Goal: Task Accomplishment & Management: Complete application form

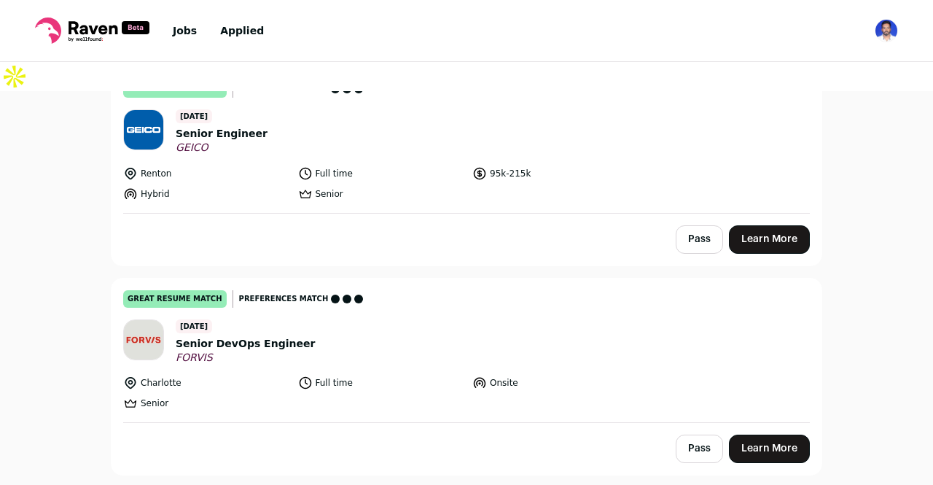
scroll to position [5244, 0]
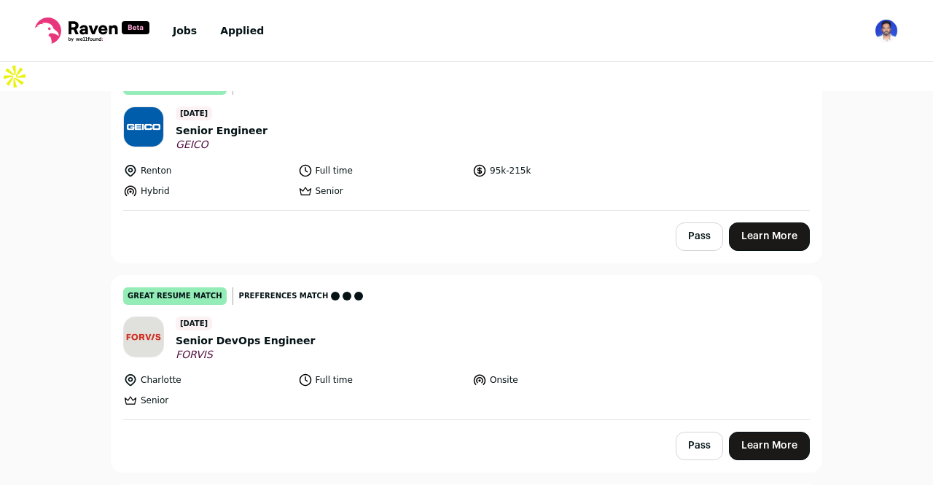
click at [757, 431] on link "Learn More" at bounding box center [769, 445] width 81 height 28
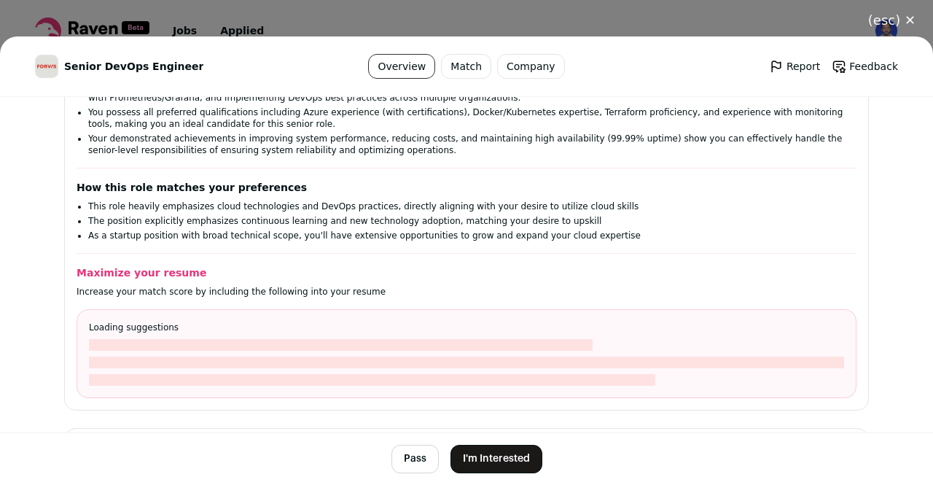
scroll to position [350, 0]
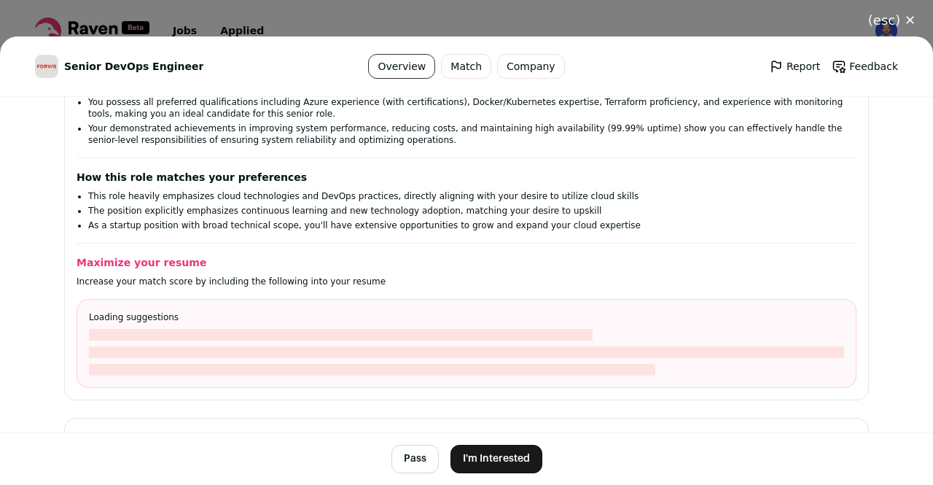
click at [504, 462] on button "I'm Interested" at bounding box center [496, 459] width 92 height 28
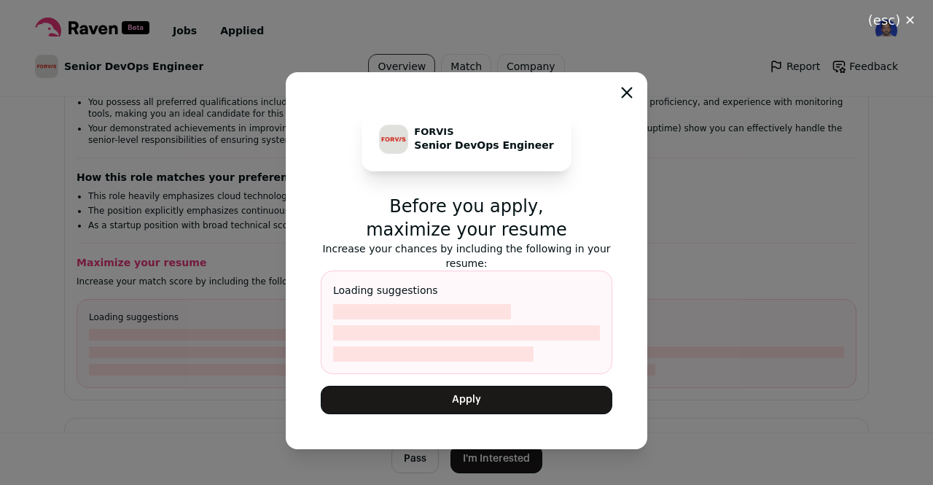
click at [497, 408] on button "Apply" at bounding box center [467, 400] width 292 height 28
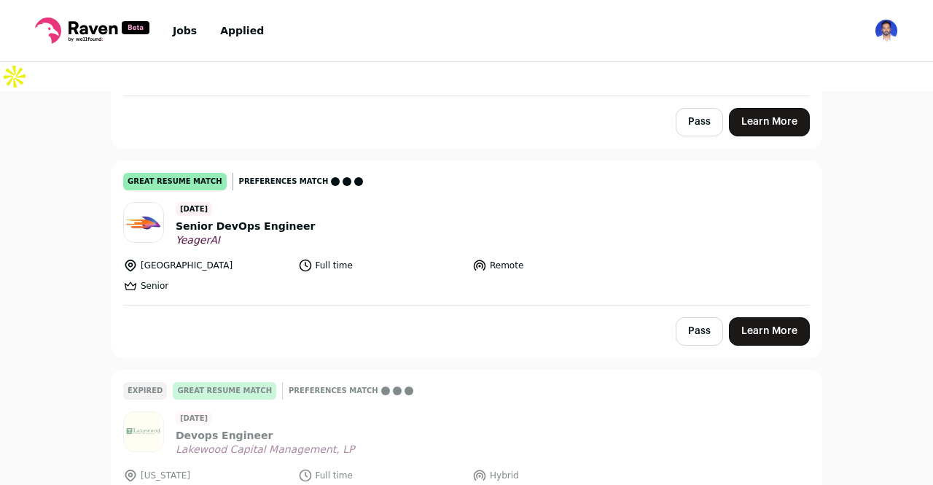
scroll to position [5359, 0]
click at [749, 316] on link "Learn More" at bounding box center [769, 330] width 81 height 28
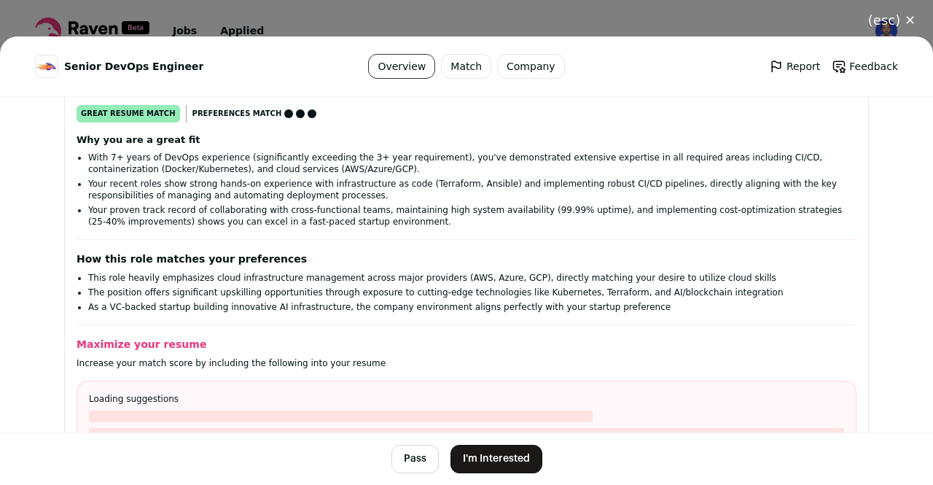
scroll to position [243, 0]
click at [498, 451] on button "I'm Interested" at bounding box center [496, 459] width 92 height 28
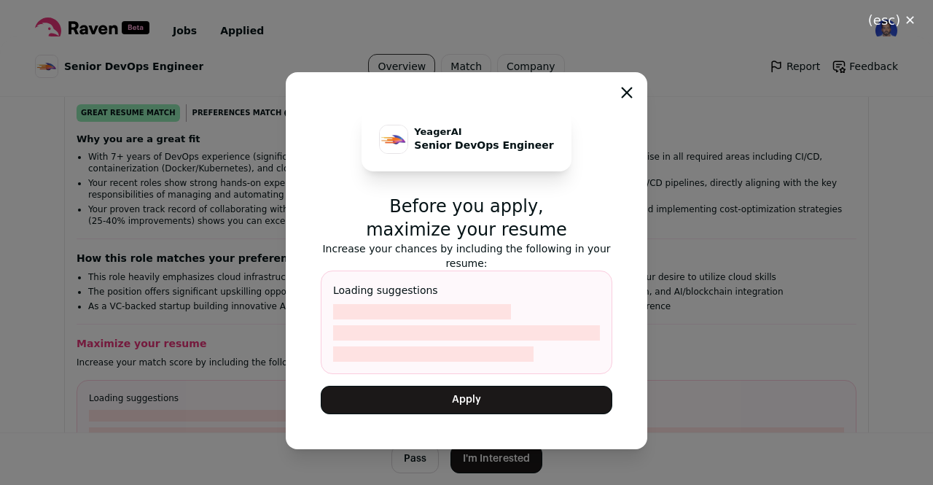
click at [474, 405] on button "Apply" at bounding box center [467, 400] width 292 height 28
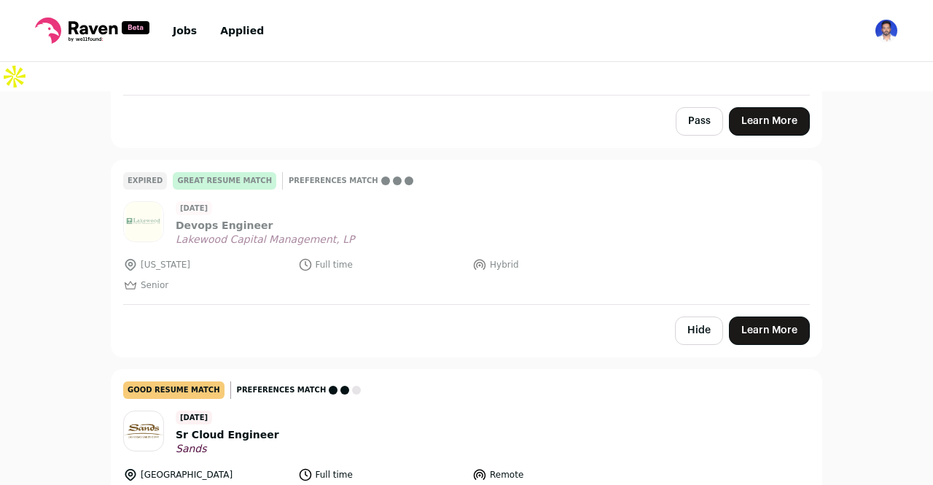
click at [0, 370] on div "Top job picks for you 65 results Hide jobs missing dealbreakers? [DATE] great r…" at bounding box center [466, 301] width 933 height 420
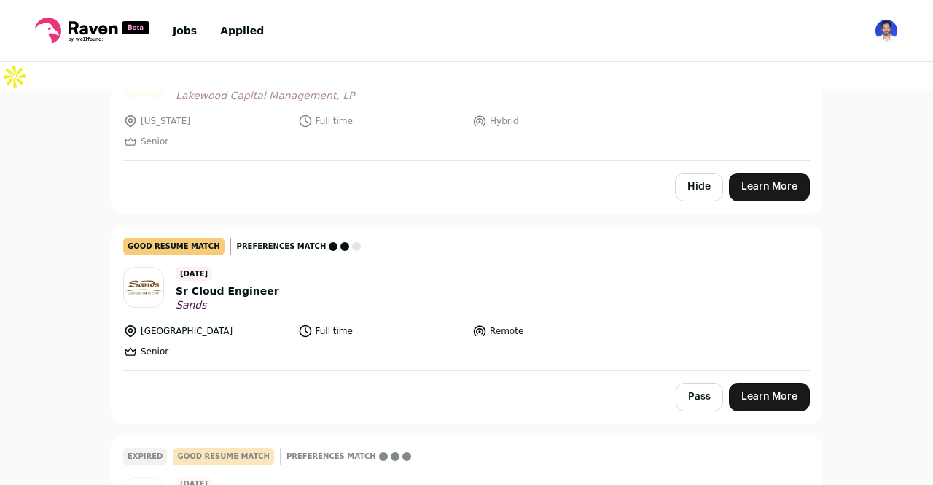
scroll to position [5504, 0]
click at [750, 382] on link "Learn More" at bounding box center [769, 396] width 81 height 28
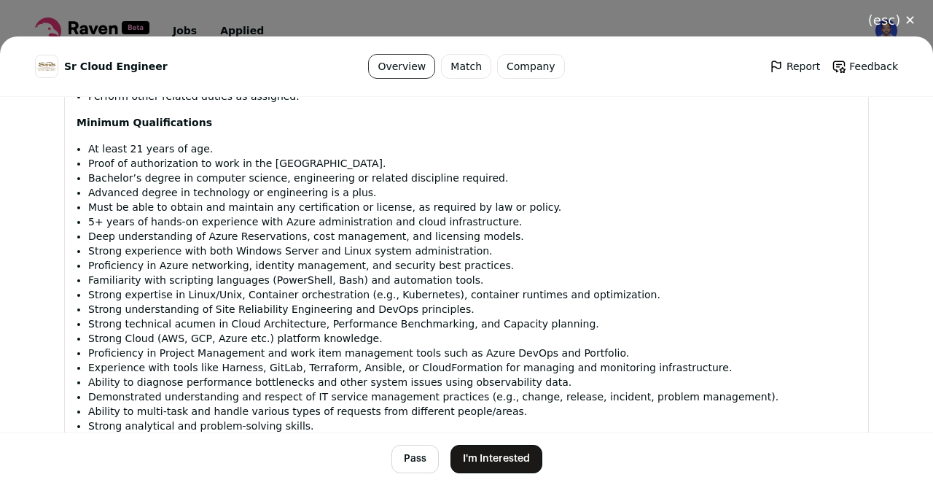
scroll to position [1393, 0]
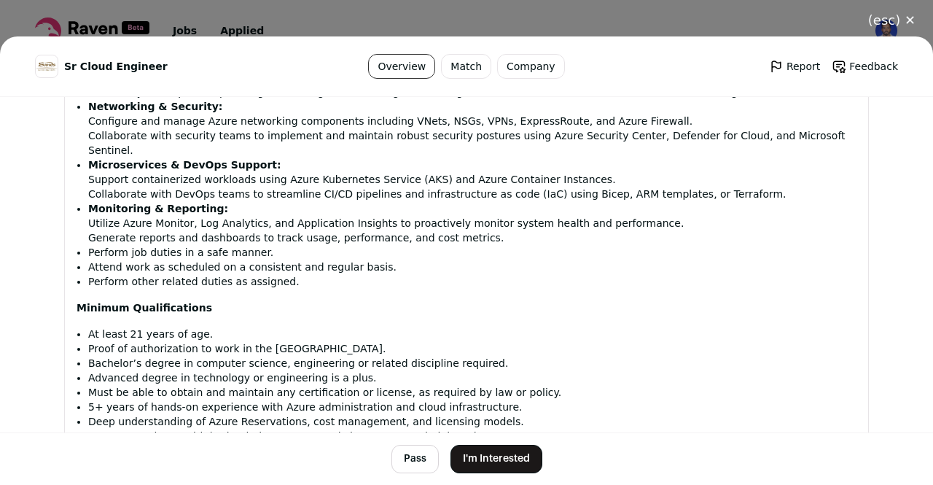
click at [510, 460] on button "I'm Interested" at bounding box center [496, 459] width 92 height 28
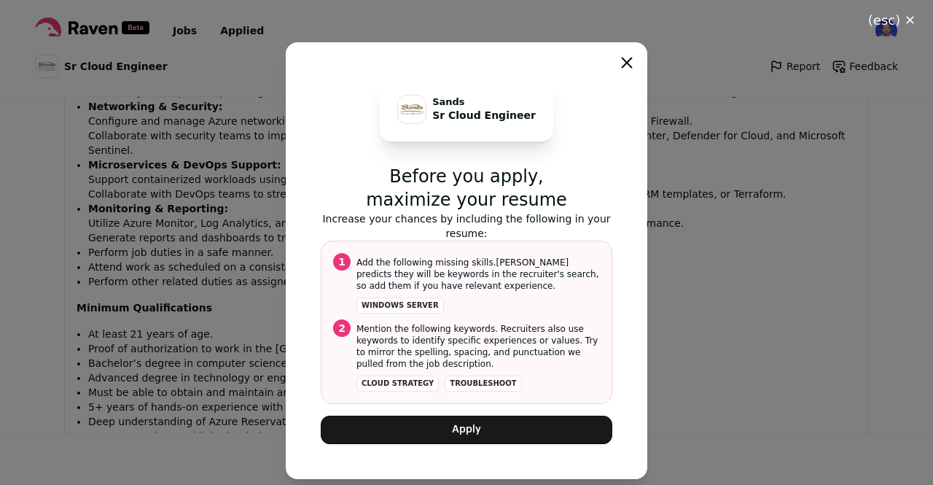
click at [538, 429] on button "Apply" at bounding box center [467, 429] width 292 height 28
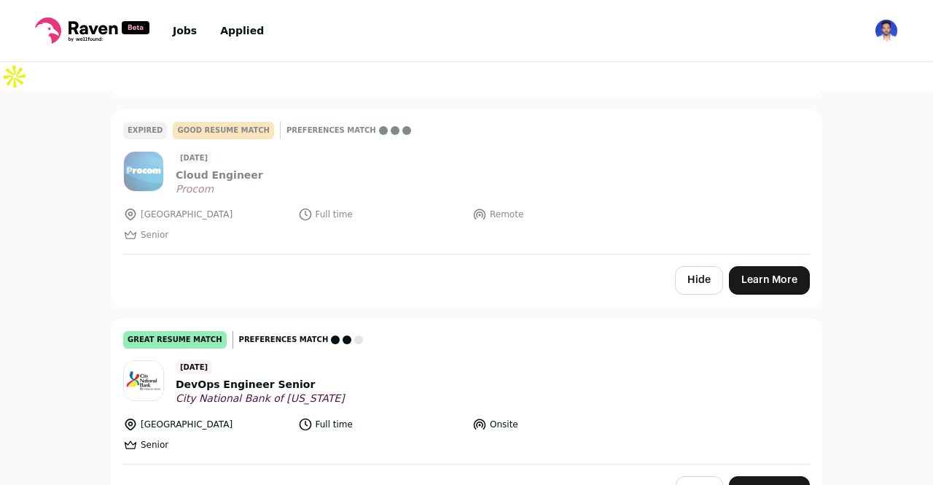
scroll to position [6667, 0]
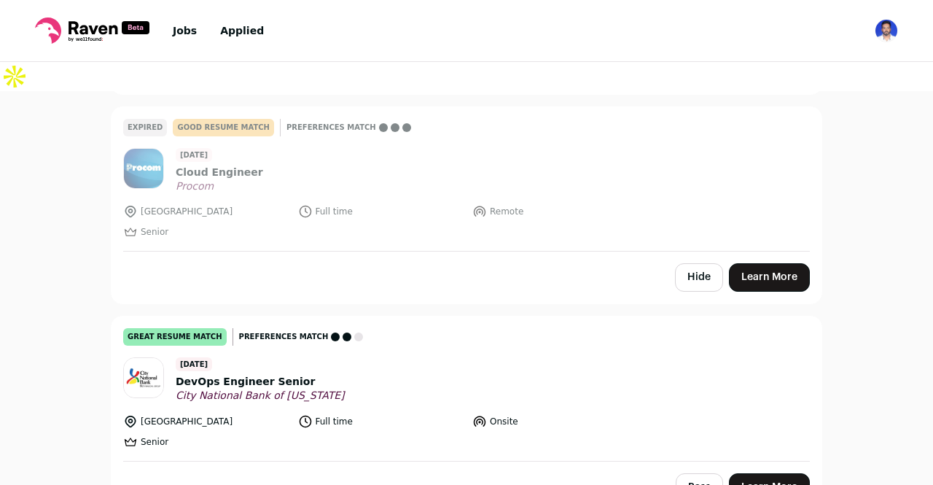
click at [783, 473] on link "Learn More" at bounding box center [769, 487] width 81 height 28
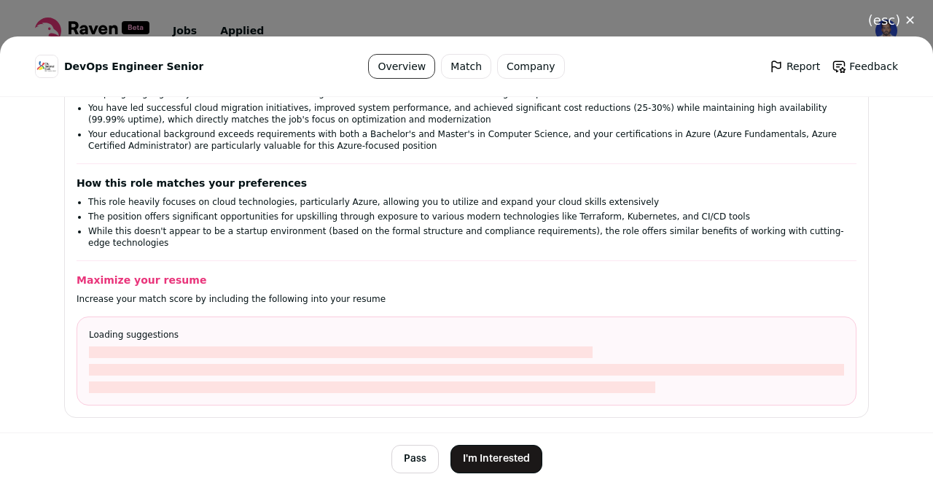
scroll to position [345, 0]
click at [512, 462] on button "I'm Interested" at bounding box center [496, 459] width 92 height 28
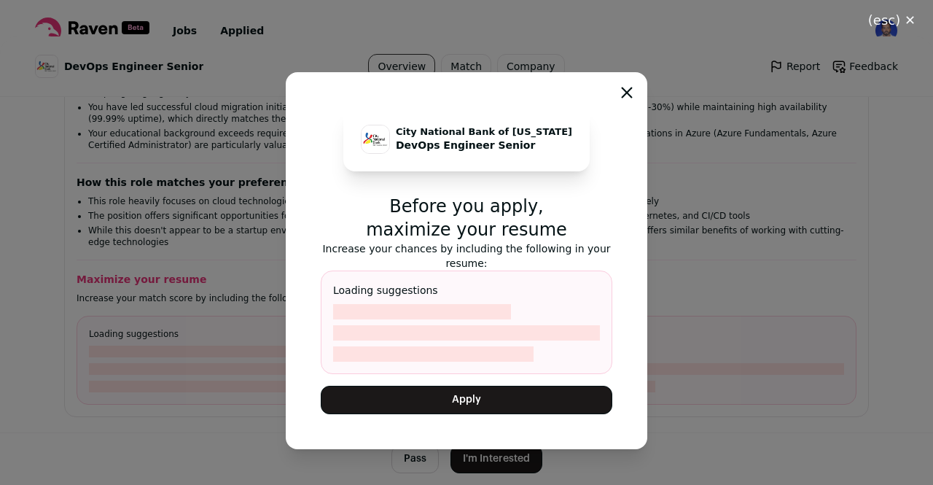
click at [460, 405] on button "Apply" at bounding box center [467, 400] width 292 height 28
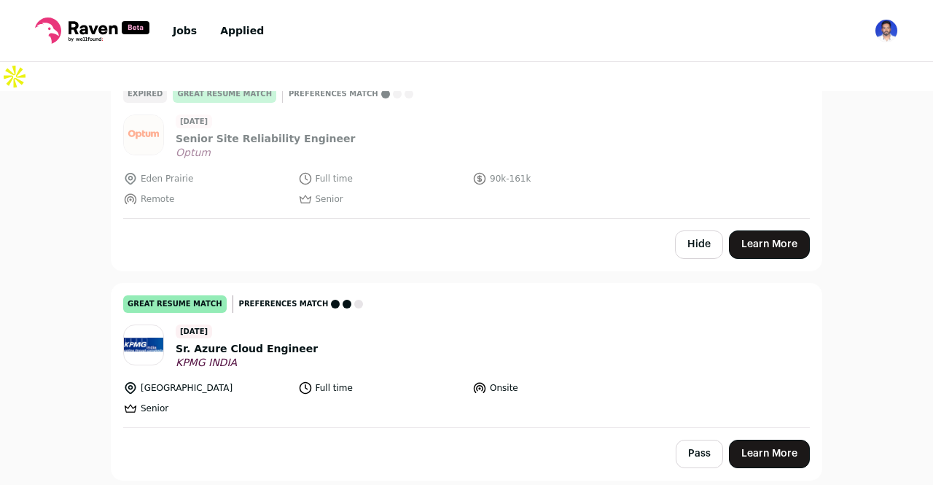
scroll to position [6911, 0]
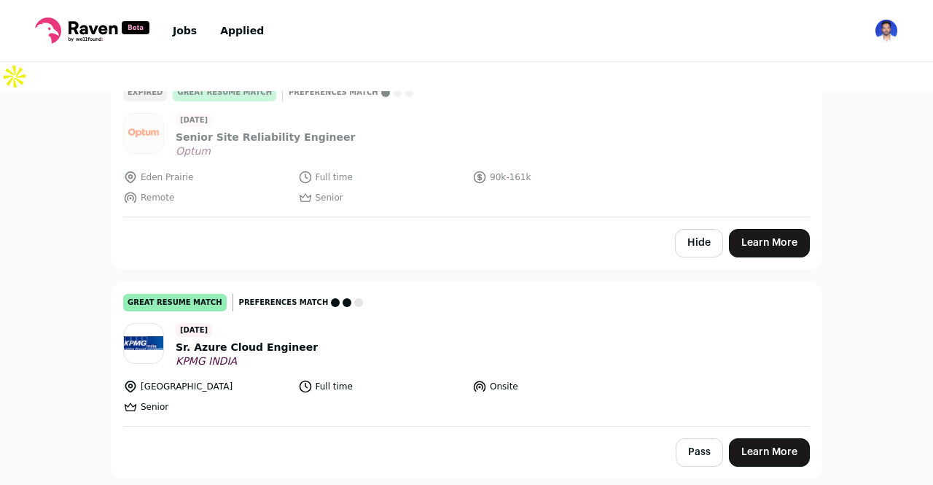
click at [758, 438] on link "Learn More" at bounding box center [769, 452] width 81 height 28
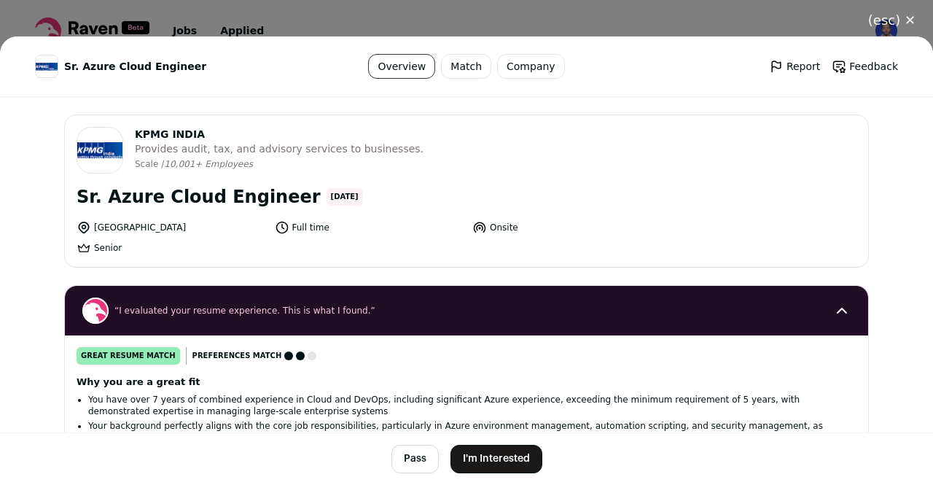
click at [509, 459] on button "I'm Interested" at bounding box center [496, 459] width 92 height 28
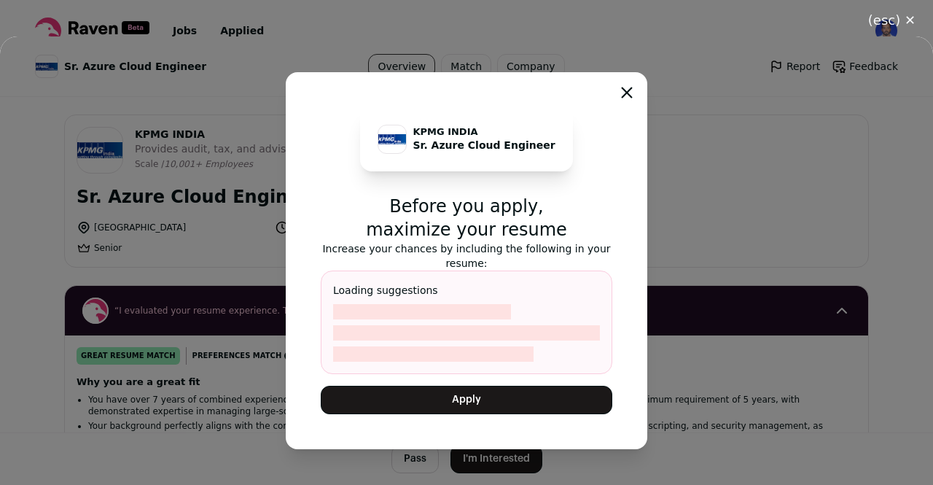
click at [504, 413] on button "Apply" at bounding box center [467, 400] width 292 height 28
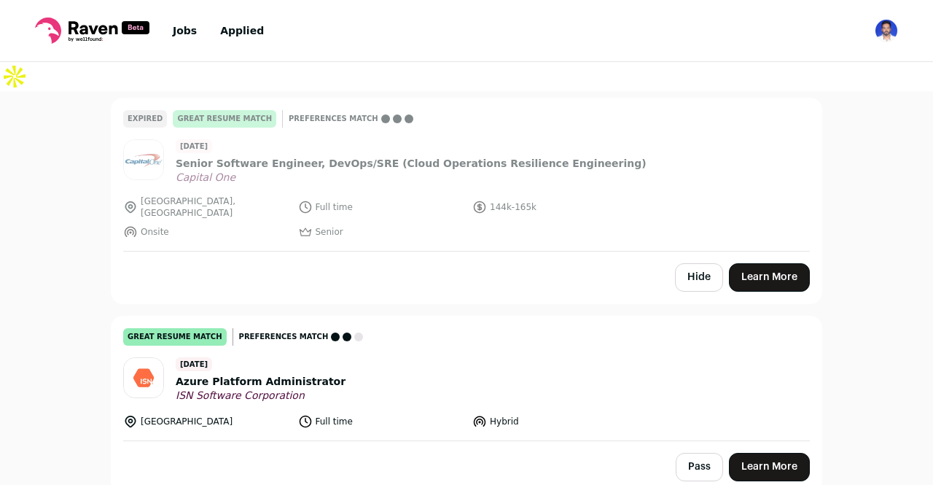
scroll to position [7514, 0]
click at [782, 452] on link "Learn More" at bounding box center [769, 466] width 81 height 28
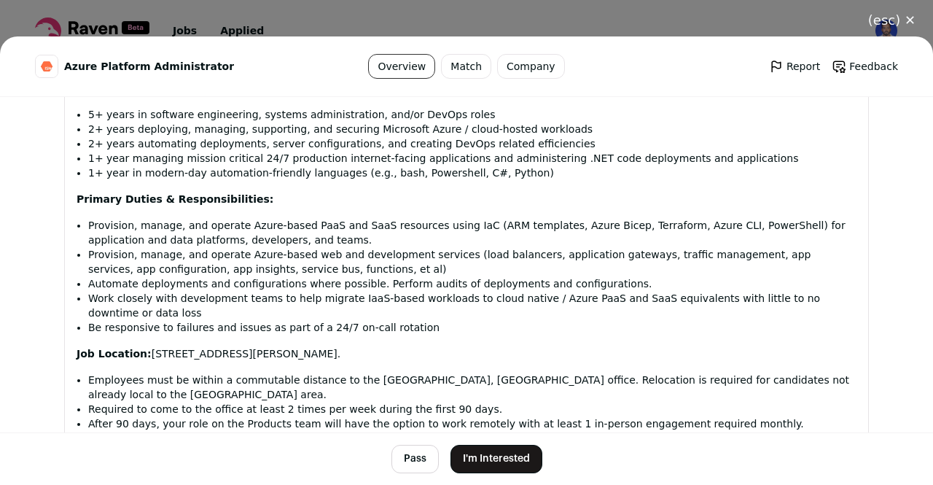
scroll to position [854, 0]
click at [479, 470] on button "I'm Interested" at bounding box center [496, 459] width 92 height 28
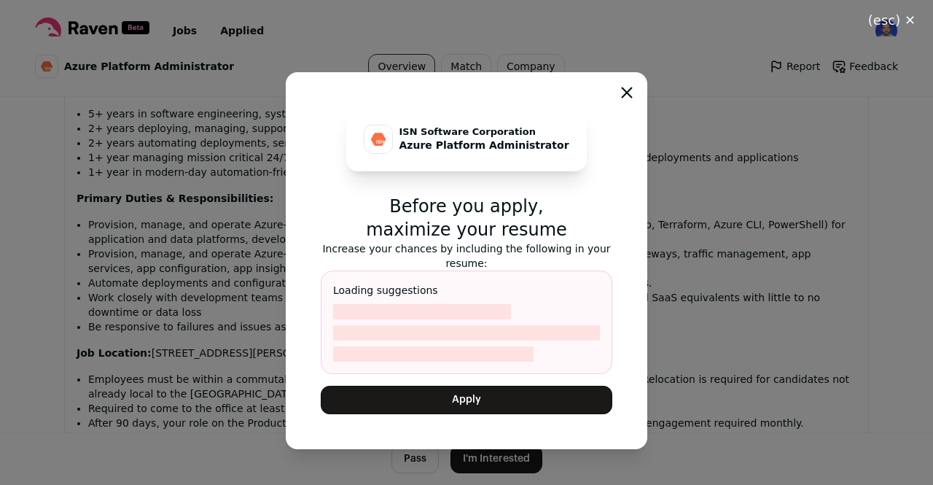
click at [484, 402] on button "Apply" at bounding box center [467, 400] width 292 height 28
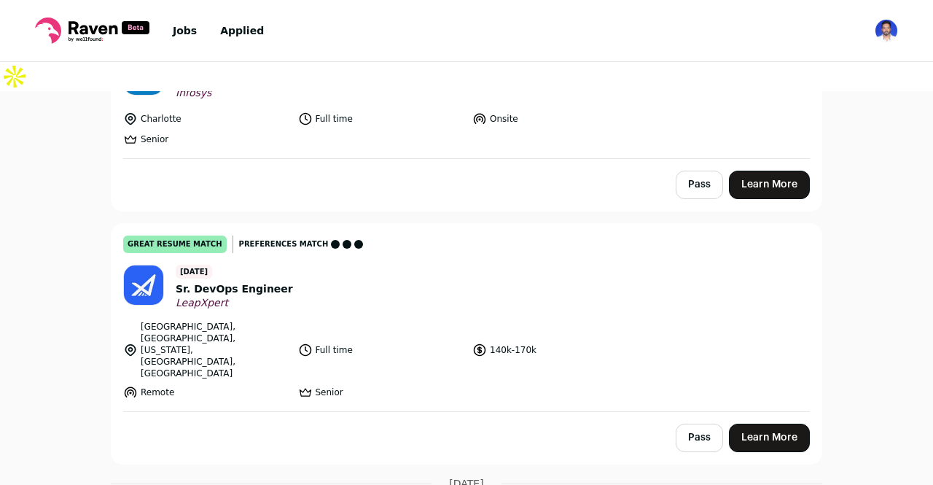
scroll to position [8255, 0]
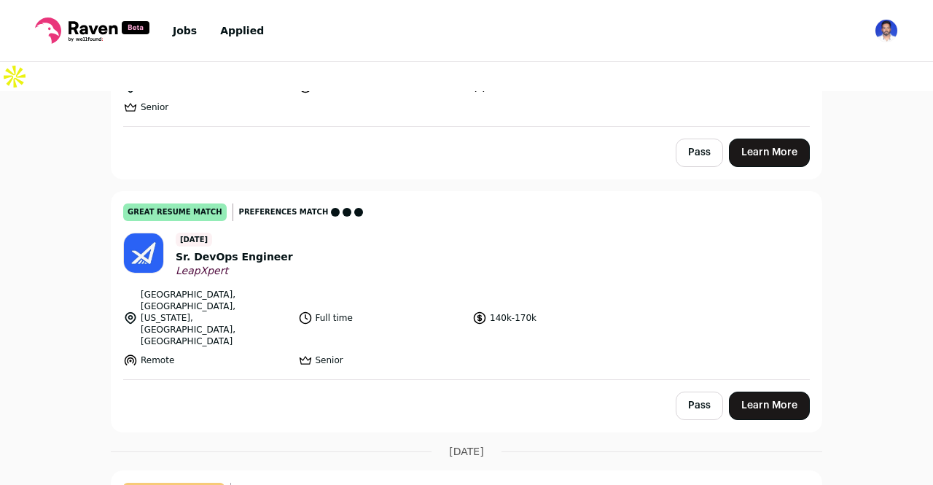
click at [762, 391] on link "Learn More" at bounding box center [769, 405] width 81 height 28
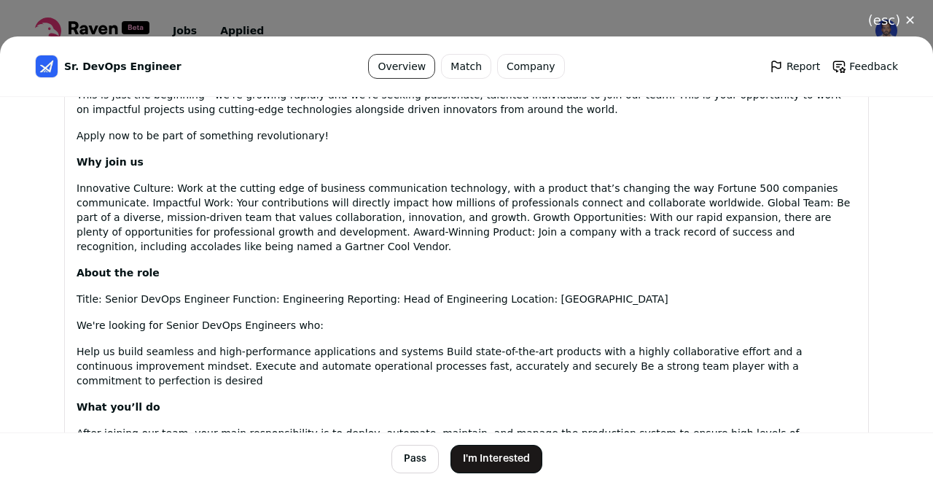
scroll to position [893, 0]
click at [489, 454] on button "I'm Interested" at bounding box center [496, 459] width 92 height 28
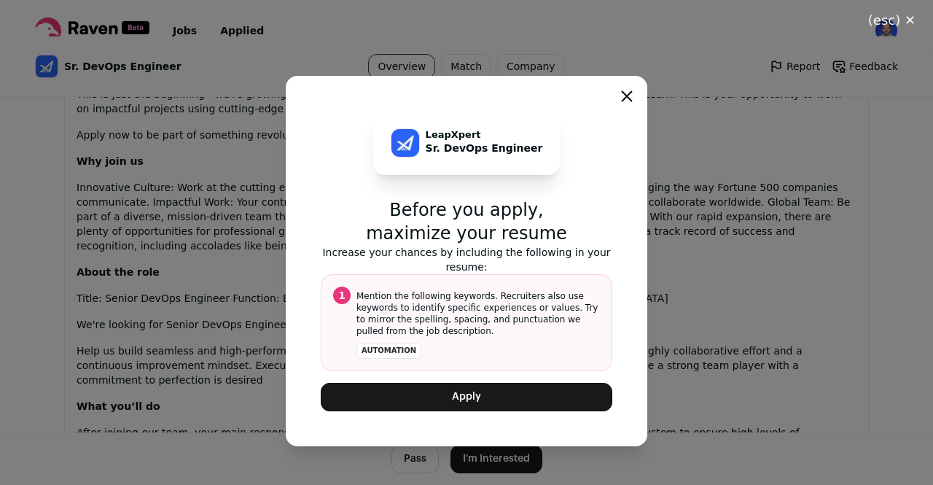
click at [477, 391] on button "Apply" at bounding box center [467, 397] width 292 height 28
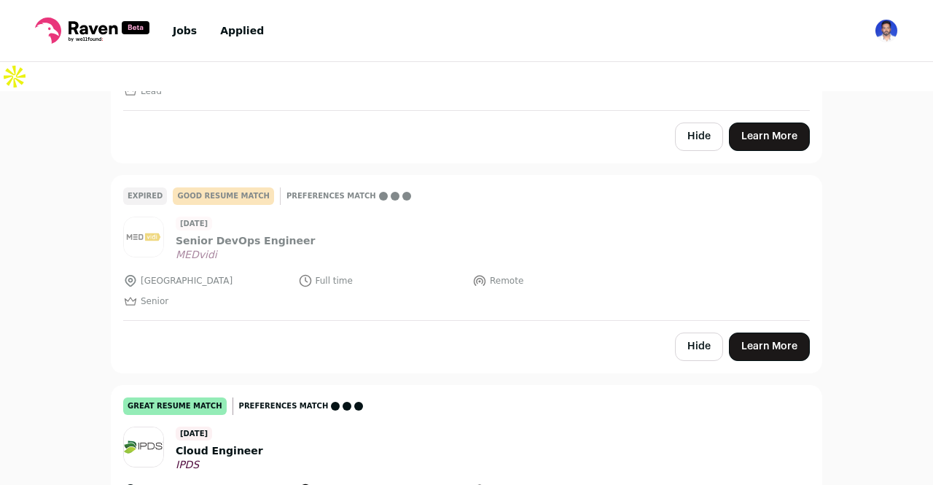
scroll to position [9474, 0]
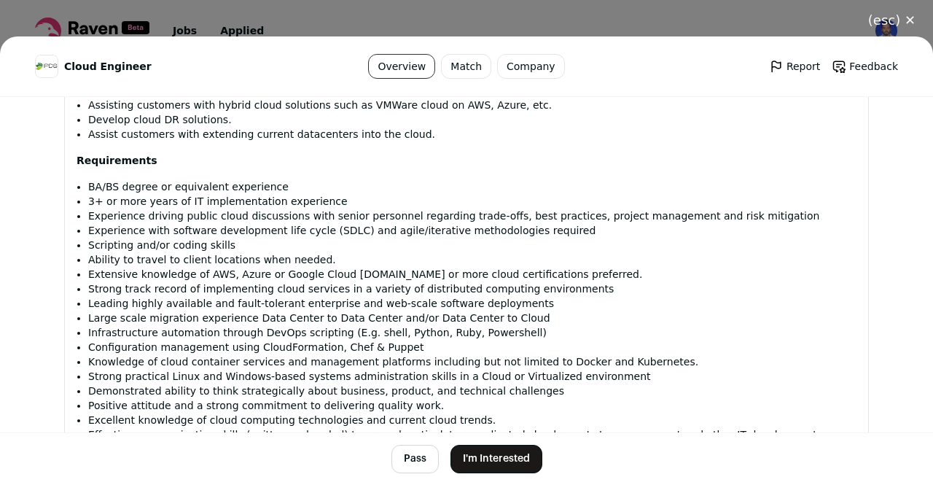
scroll to position [1008, 0]
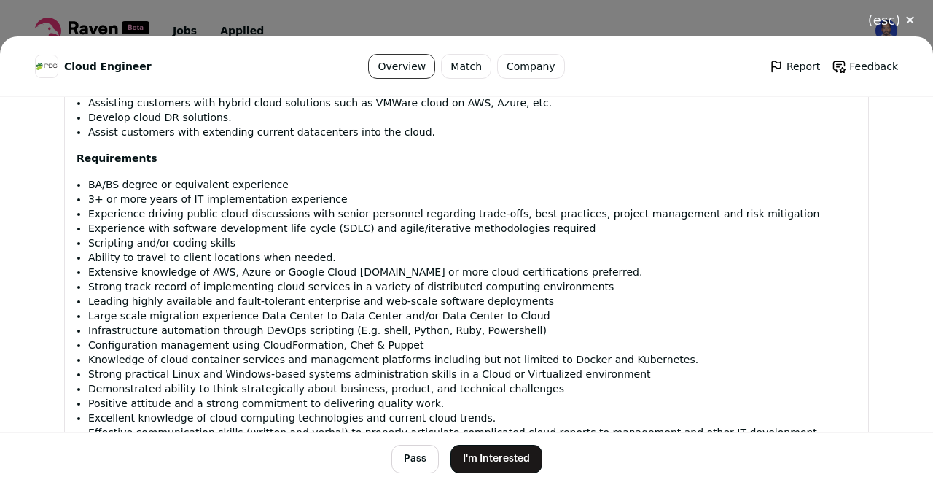
click at [509, 455] on button "I'm Interested" at bounding box center [496, 459] width 92 height 28
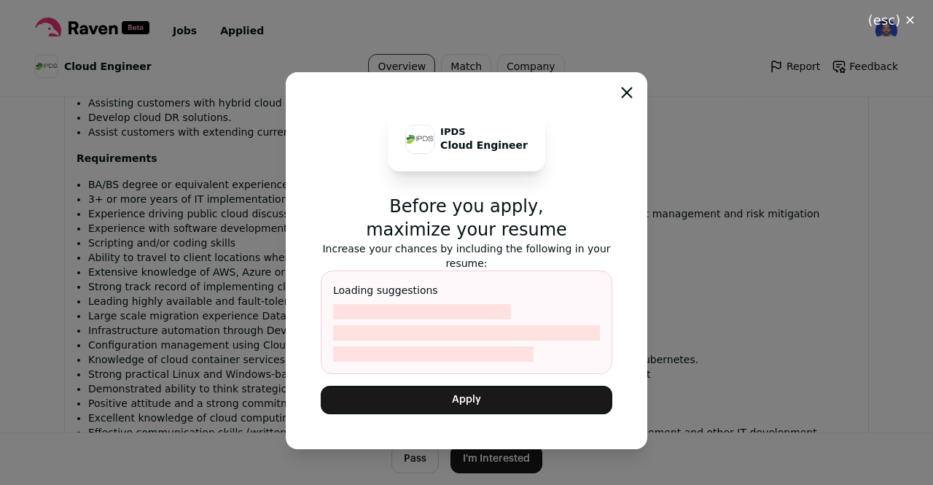
scroll to position [1037, 0]
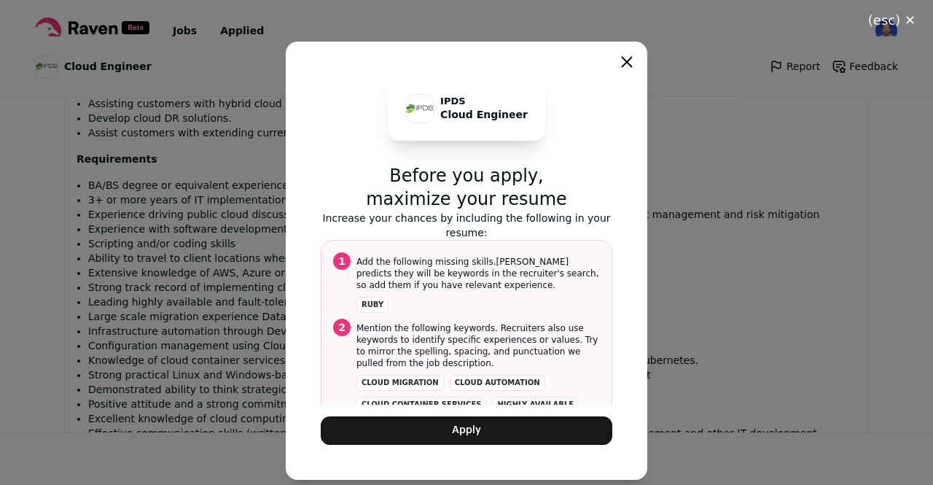
click at [488, 434] on button "Apply" at bounding box center [467, 430] width 292 height 28
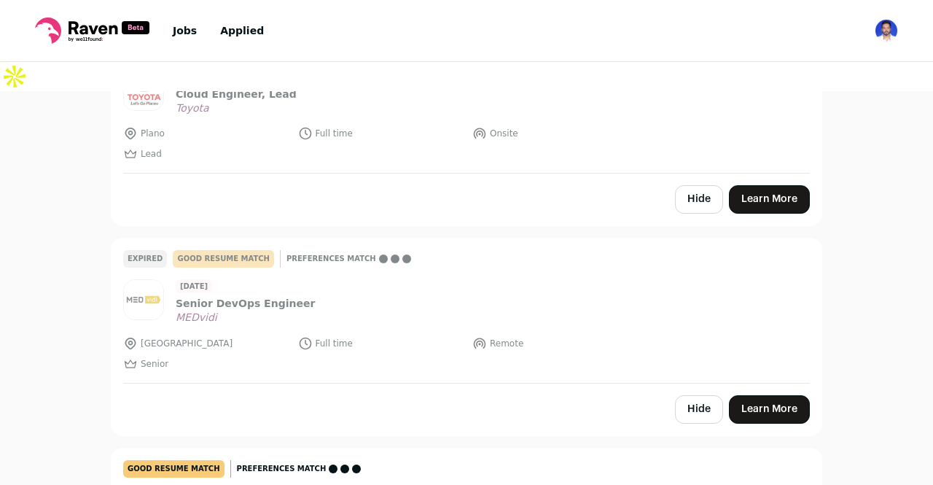
scroll to position [9435, 0]
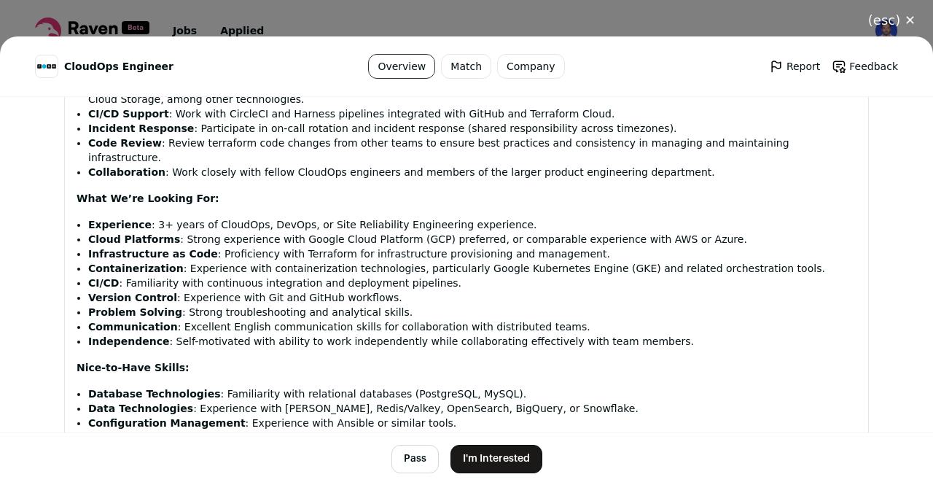
scroll to position [1186, 0]
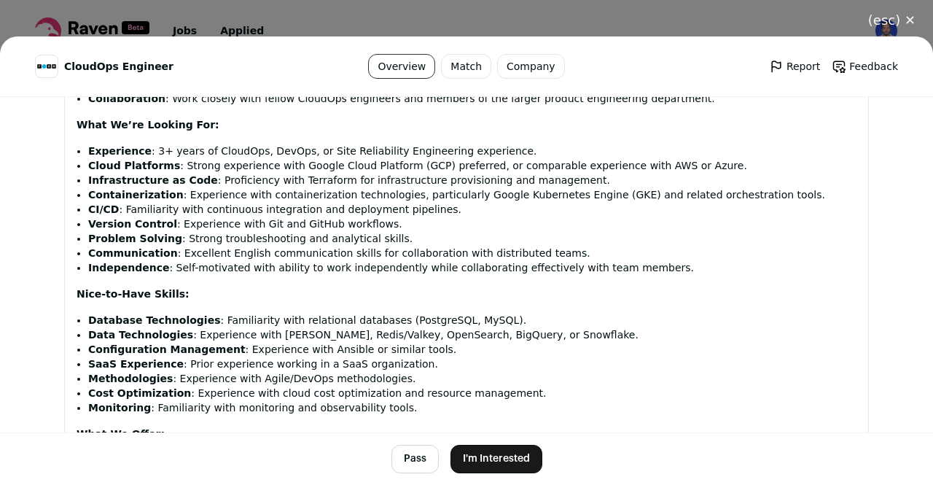
click at [497, 468] on button "I'm Interested" at bounding box center [496, 459] width 92 height 28
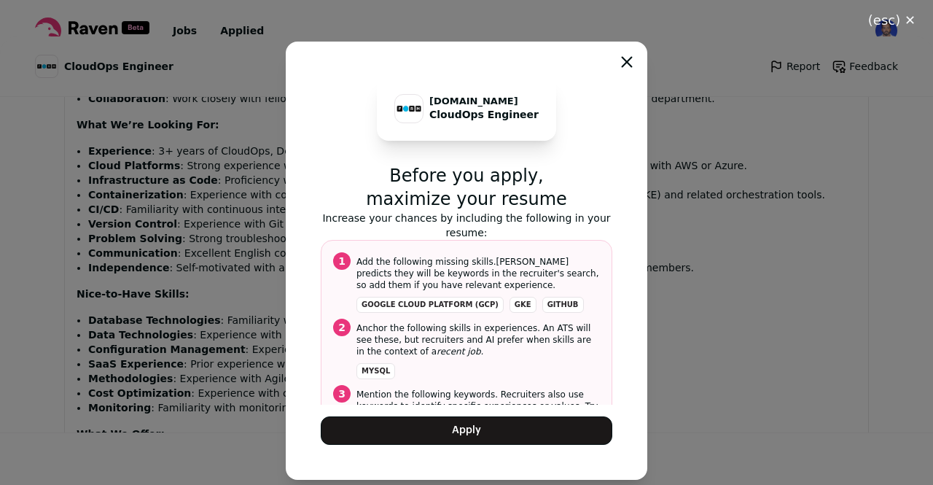
click at [517, 418] on button "Apply" at bounding box center [467, 430] width 292 height 28
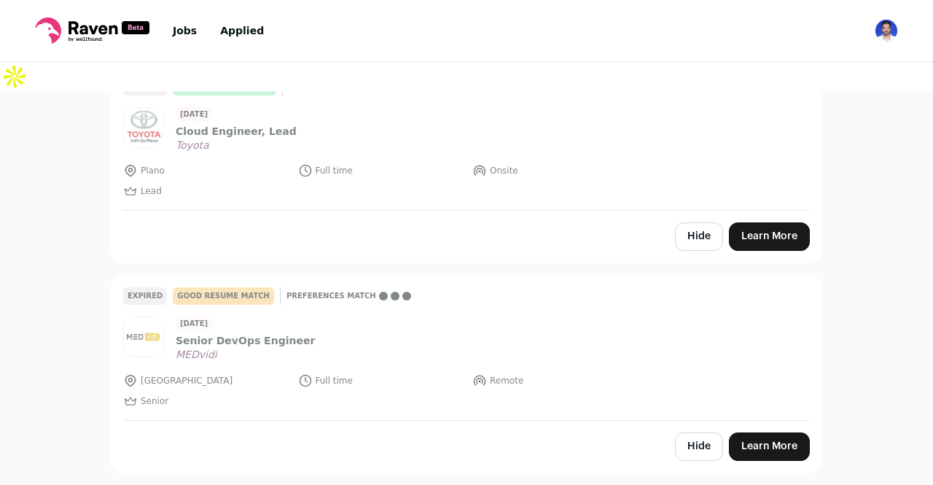
scroll to position [9376, 0]
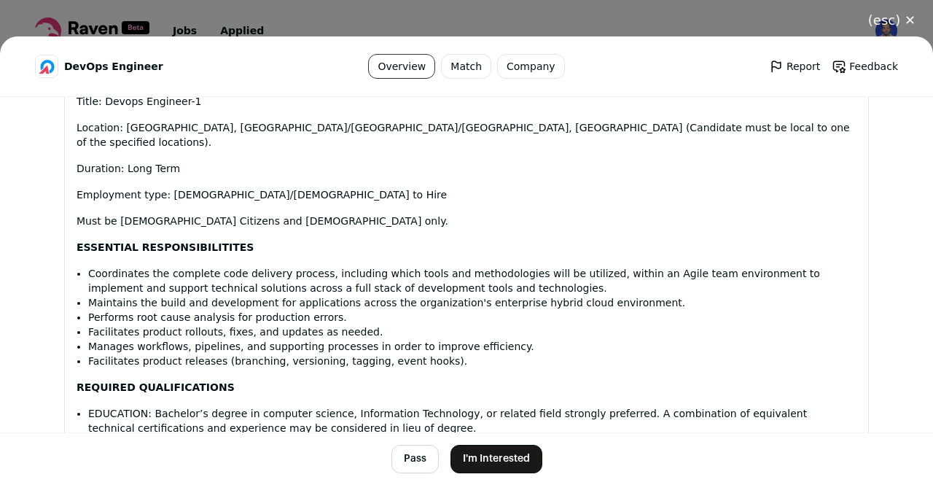
scroll to position [1044, 0]
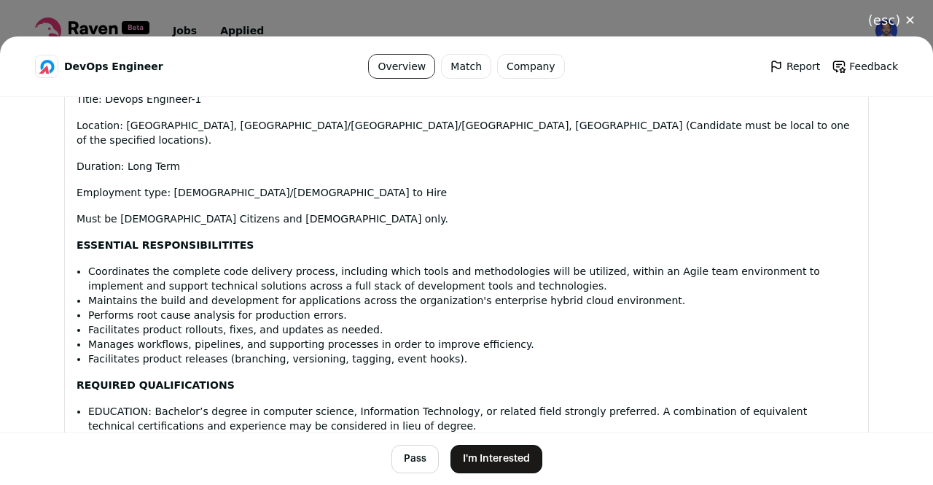
click at [896, 14] on button "(esc) ✕" at bounding box center [891, 20] width 82 height 32
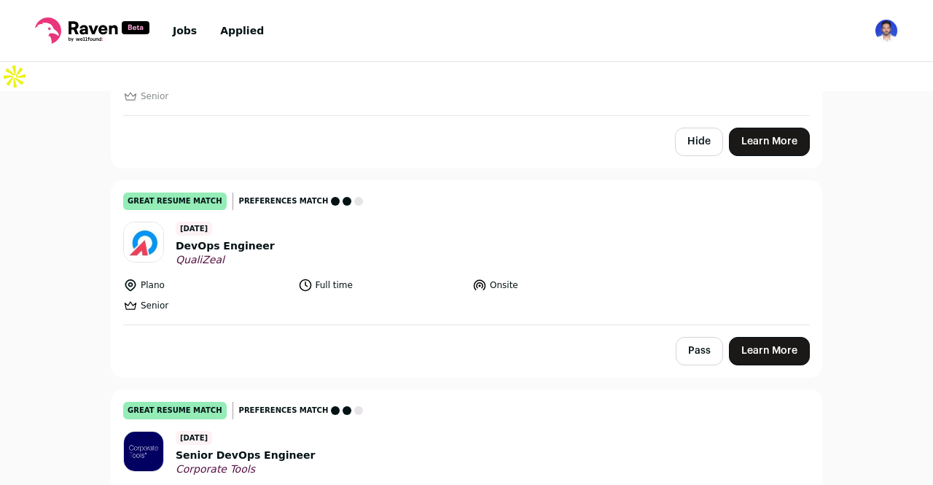
scroll to position [9679, 0]
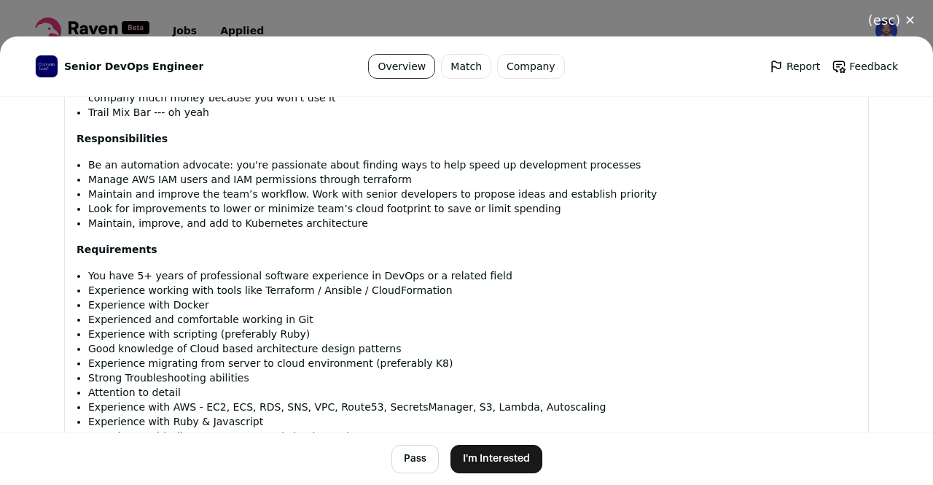
scroll to position [1149, 0]
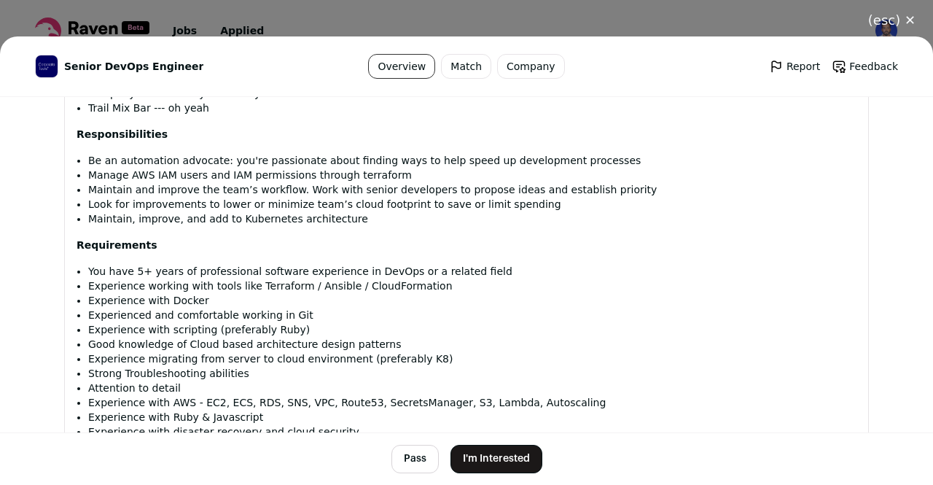
click at [481, 457] on button "I'm Interested" at bounding box center [496, 459] width 92 height 28
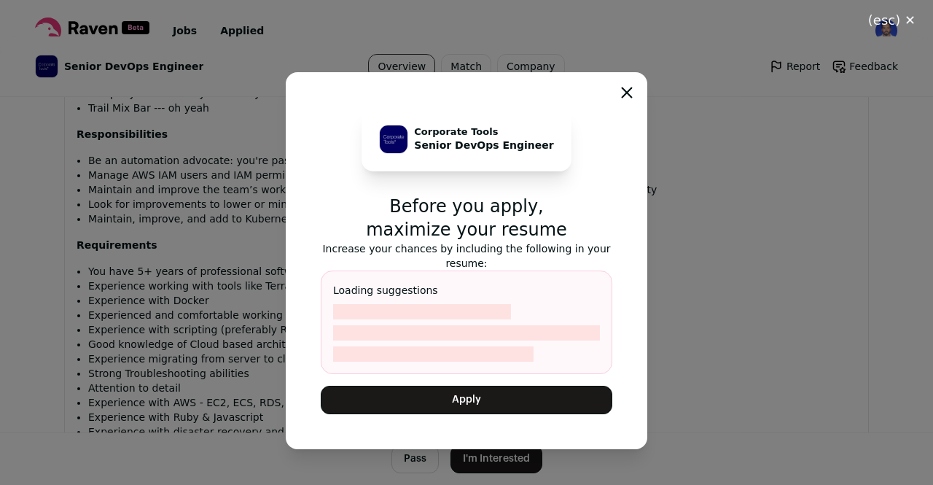
click at [488, 400] on button "Apply" at bounding box center [467, 400] width 292 height 28
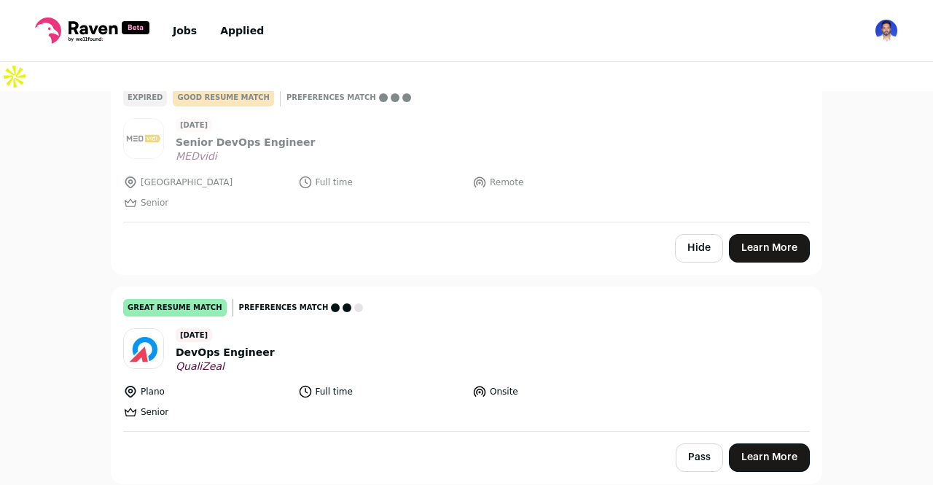
scroll to position [9570, 0]
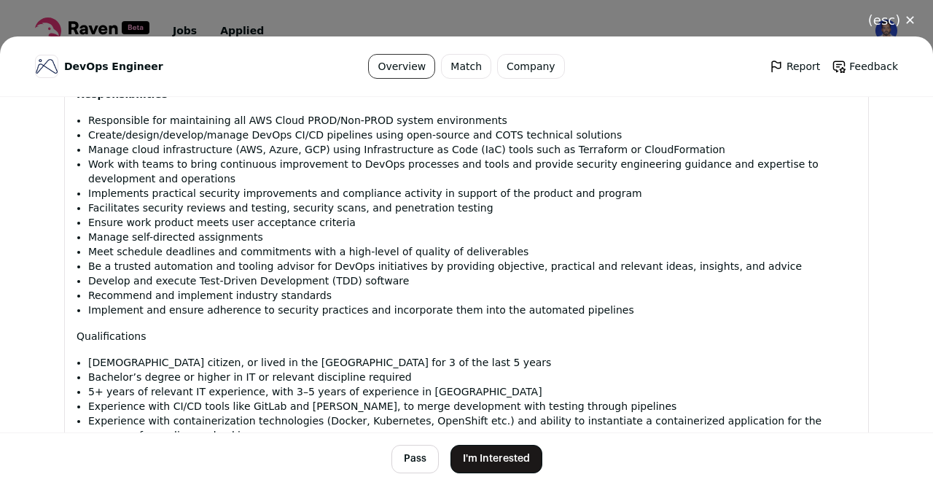
scroll to position [918, 0]
click at [897, 9] on button "(esc) ✕" at bounding box center [891, 20] width 82 height 32
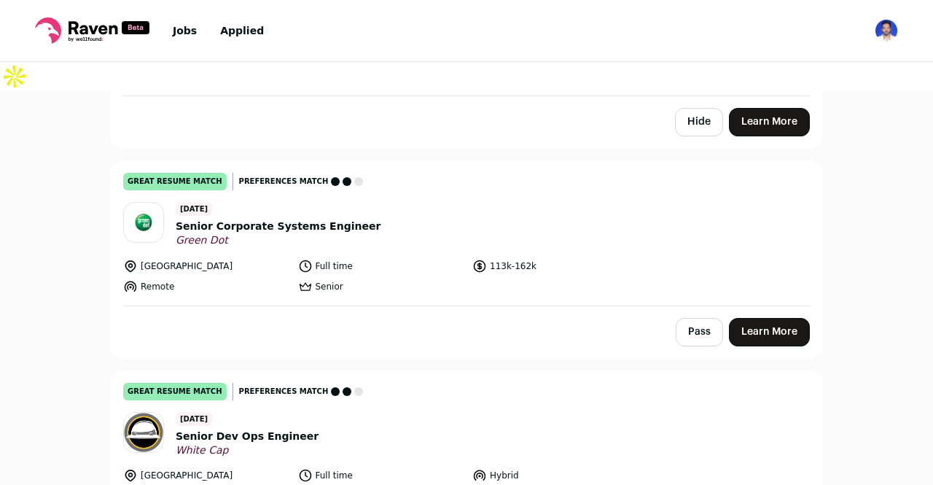
scroll to position [10332, 0]
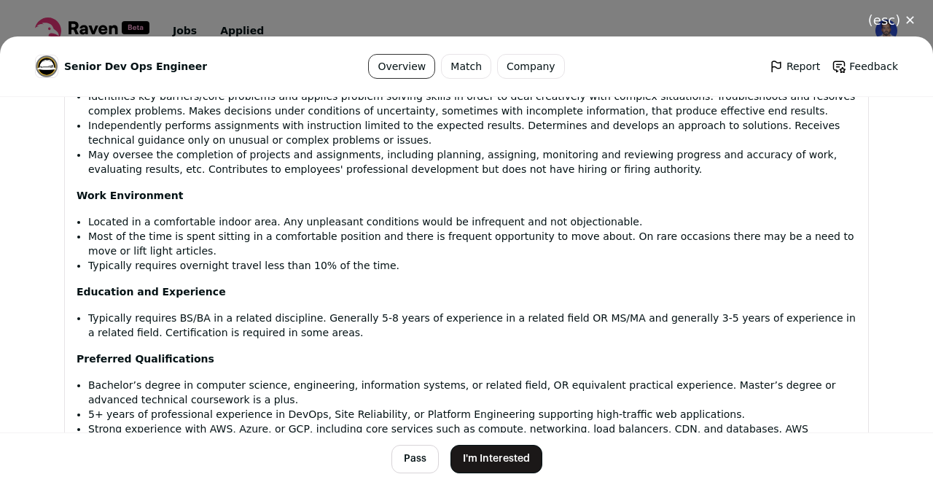
scroll to position [1299, 0]
